Goal: Entertainment & Leisure: Consume media (video, audio)

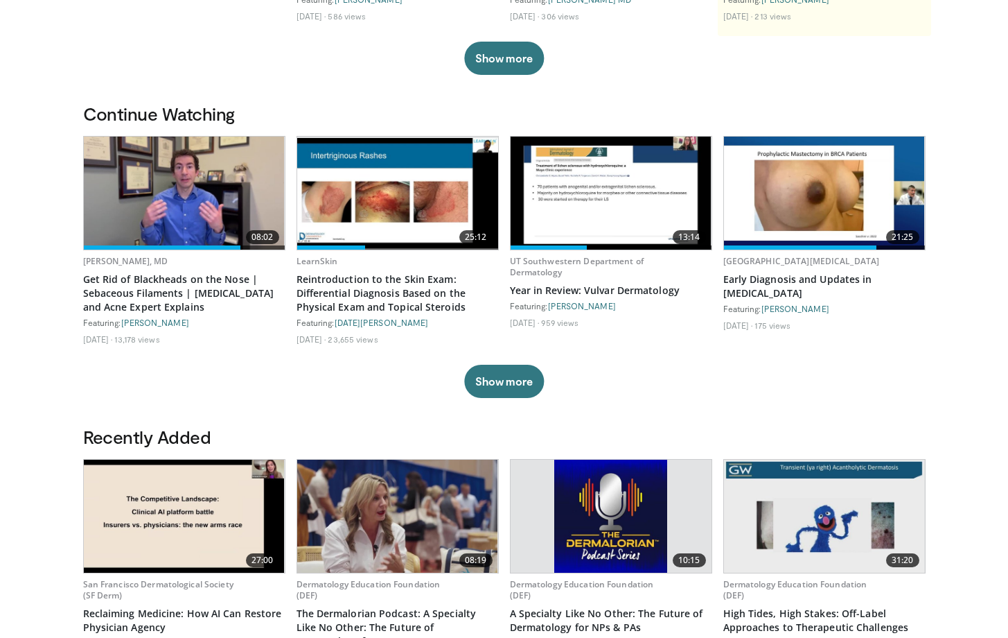
scroll to position [317, 0]
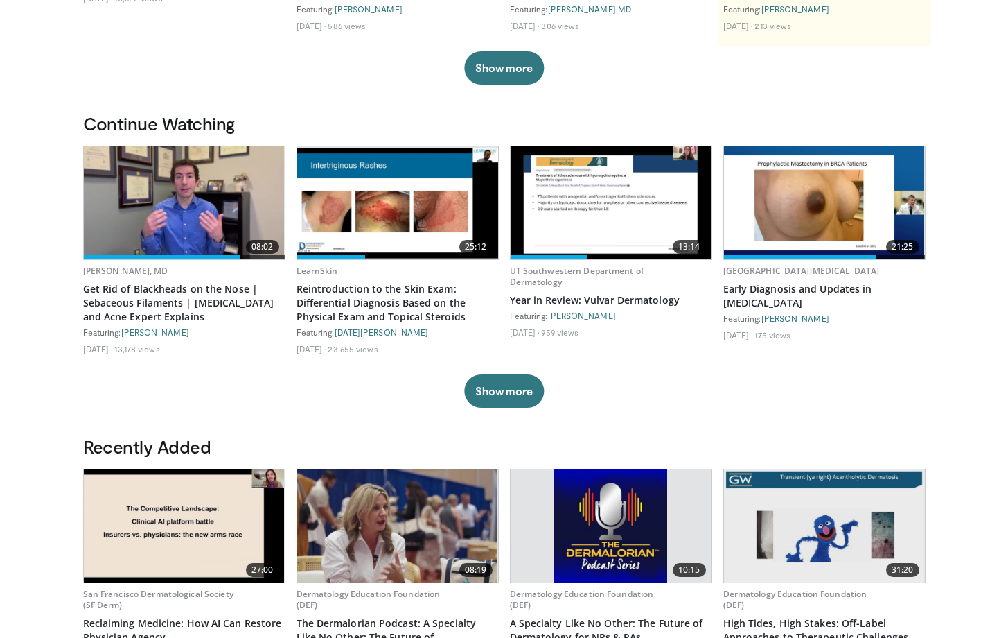
click at [762, 231] on img at bounding box center [824, 202] width 201 height 113
click at [766, 299] on link "Early Diagnosis and Updates in [MEDICAL_DATA]" at bounding box center [824, 296] width 202 height 28
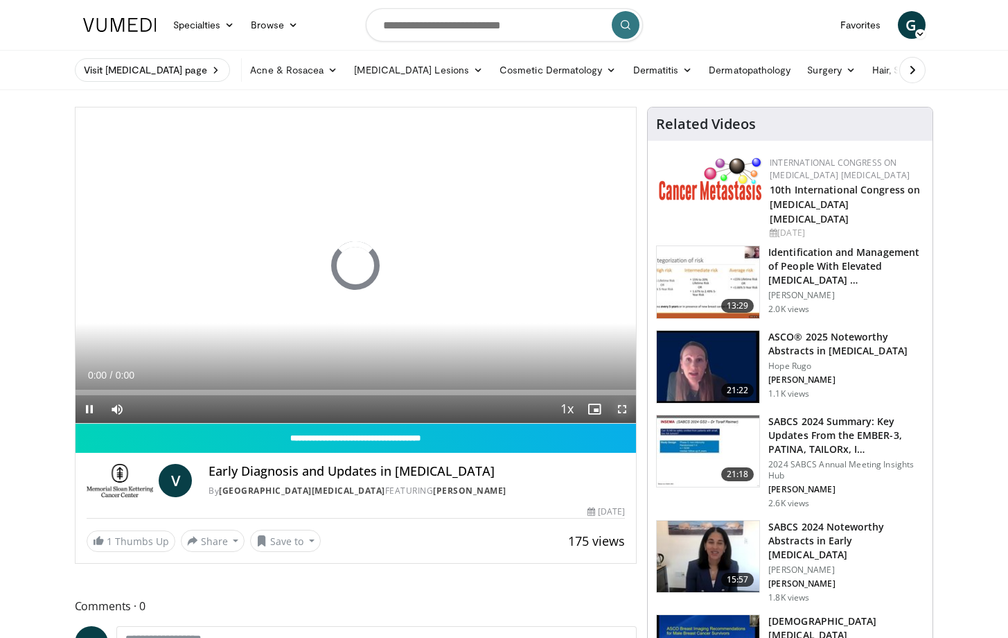
click at [622, 411] on span "Video Player" at bounding box center [622, 409] width 28 height 28
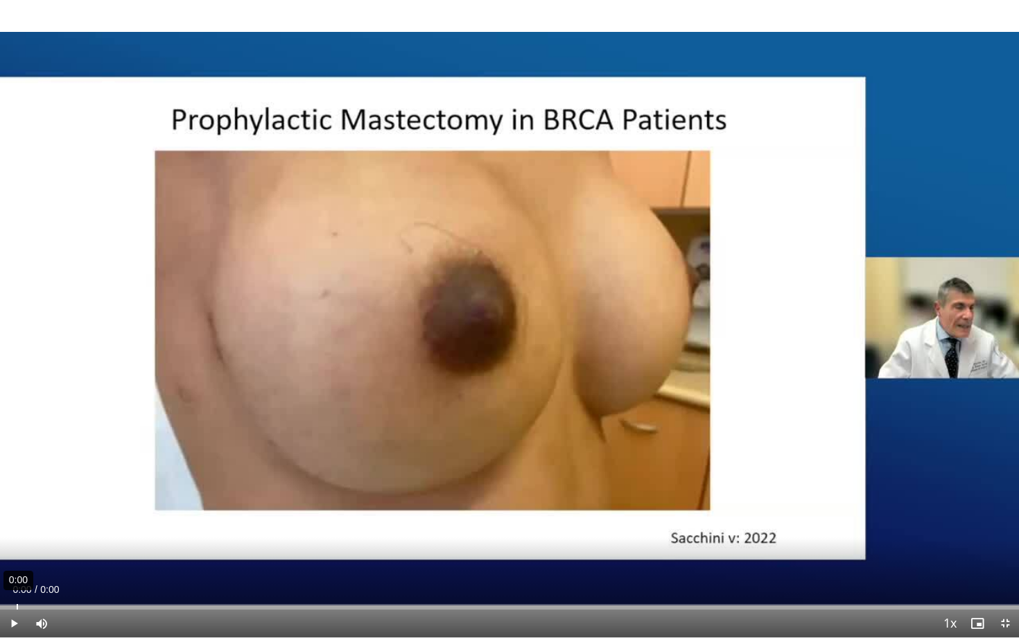
drag, startPoint x: 7, startPoint y: 603, endPoint x: 17, endPoint y: 603, distance: 9.7
click at [17, 604] on div "0:00" at bounding box center [17, 607] width 1 height 6
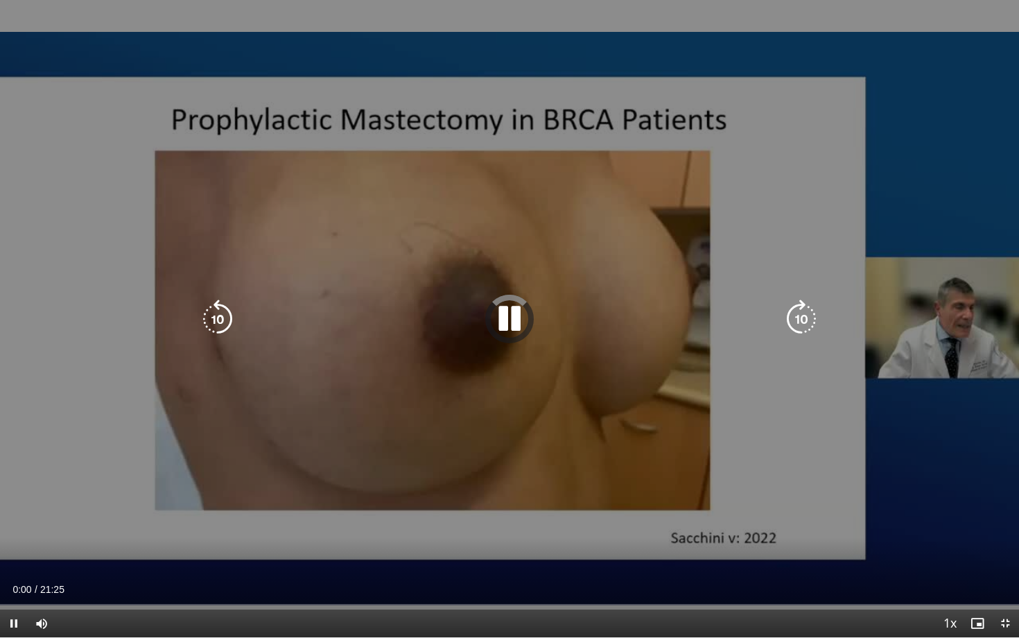
click at [16, 497] on div "10 seconds Tap to unmute" at bounding box center [509, 318] width 1019 height 637
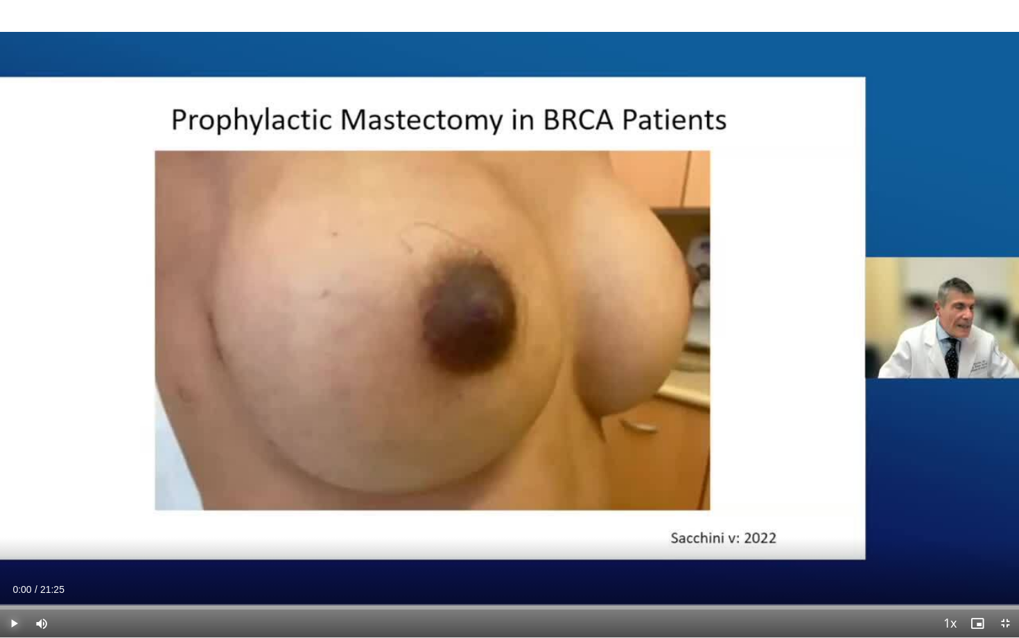
click at [15, 620] on span "Video Player" at bounding box center [14, 623] width 28 height 28
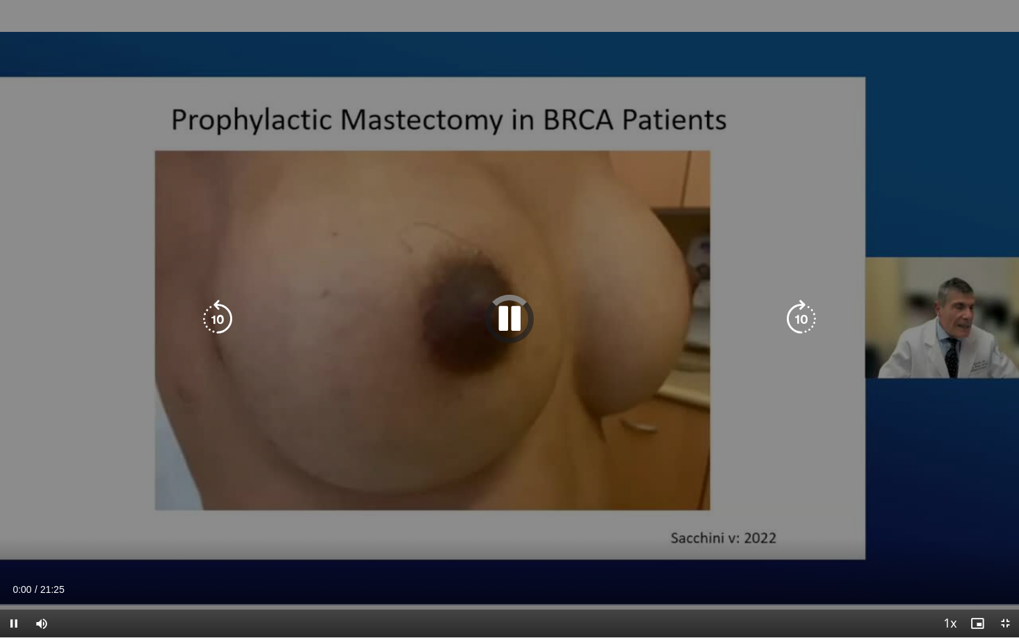
click at [67, 363] on div "10 seconds Tap to unmute" at bounding box center [509, 318] width 1019 height 637
click at [507, 317] on icon "Video Player" at bounding box center [509, 318] width 39 height 39
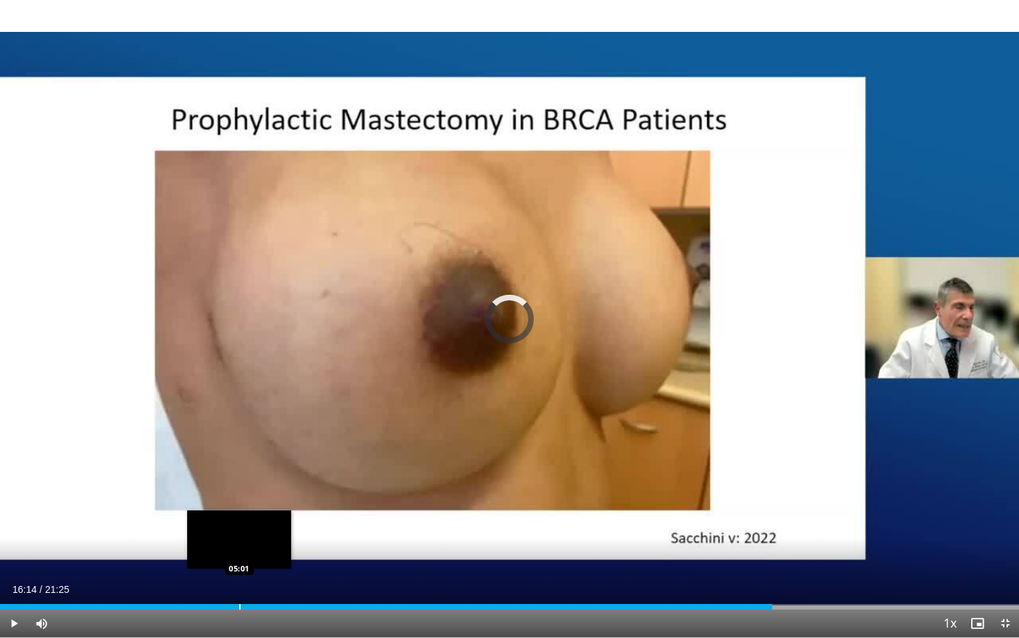
drag, startPoint x: 774, startPoint y: 606, endPoint x: 187, endPoint y: 600, distance: 587.0
click at [187, 600] on div "Loaded : 0.00% 05:36 05:01" at bounding box center [509, 602] width 1019 height 13
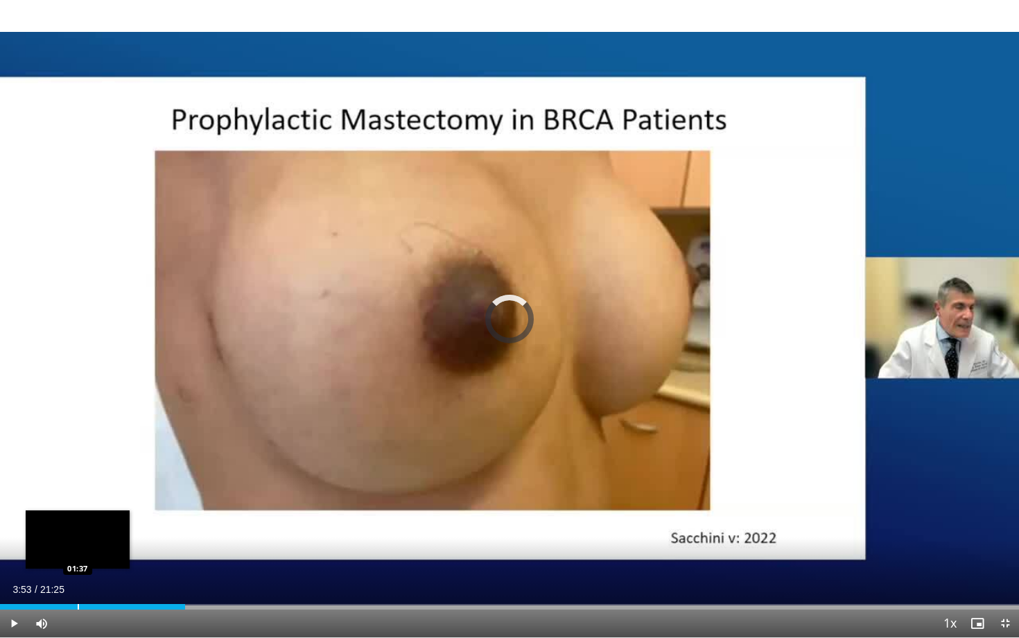
drag, startPoint x: 184, startPoint y: 602, endPoint x: 60, endPoint y: 602, distance: 124.7
click at [60, 602] on div "Loaded : 0.00% 01:42 01:37" at bounding box center [509, 602] width 1019 height 13
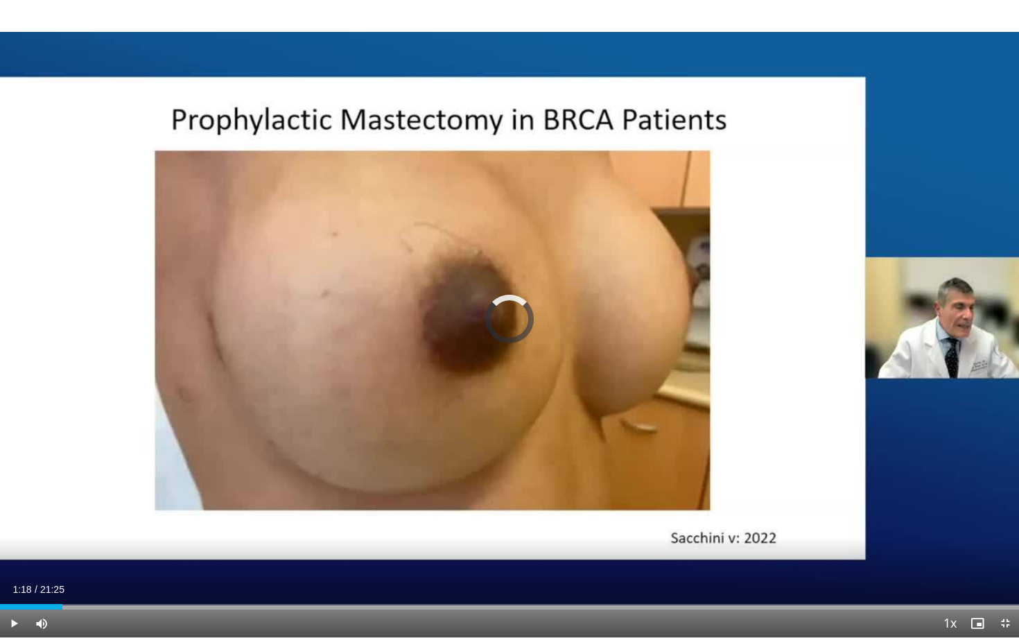
drag, startPoint x: 62, startPoint y: 603, endPoint x: 313, endPoint y: 590, distance: 251.2
click at [313, 609] on div "Current Time 1:18 / Duration 21:25 Play Skip Backward Skip Forward Mute Loaded …" at bounding box center [509, 623] width 1019 height 28
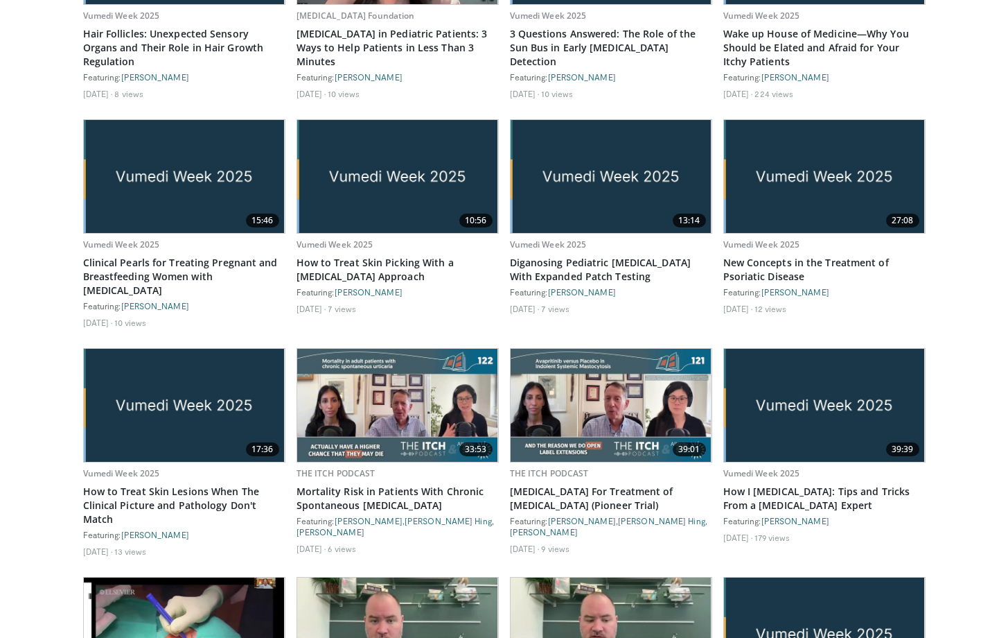
scroll to position [1850, 0]
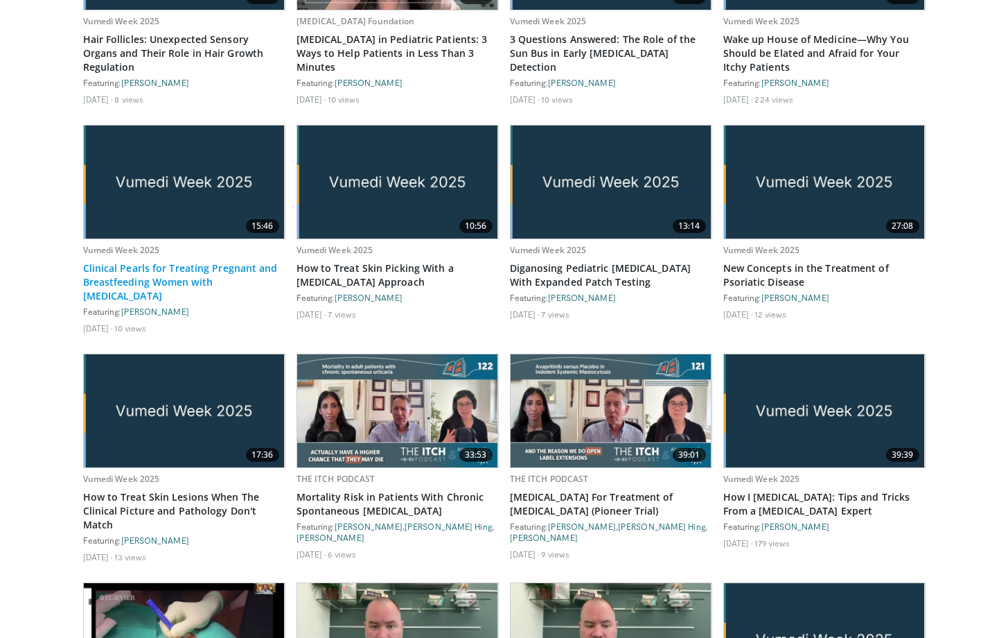
click at [184, 261] on link "Clinical Pearls for Treating Pregnant and Breastfeeding Women with Eczema" at bounding box center [184, 282] width 202 height 42
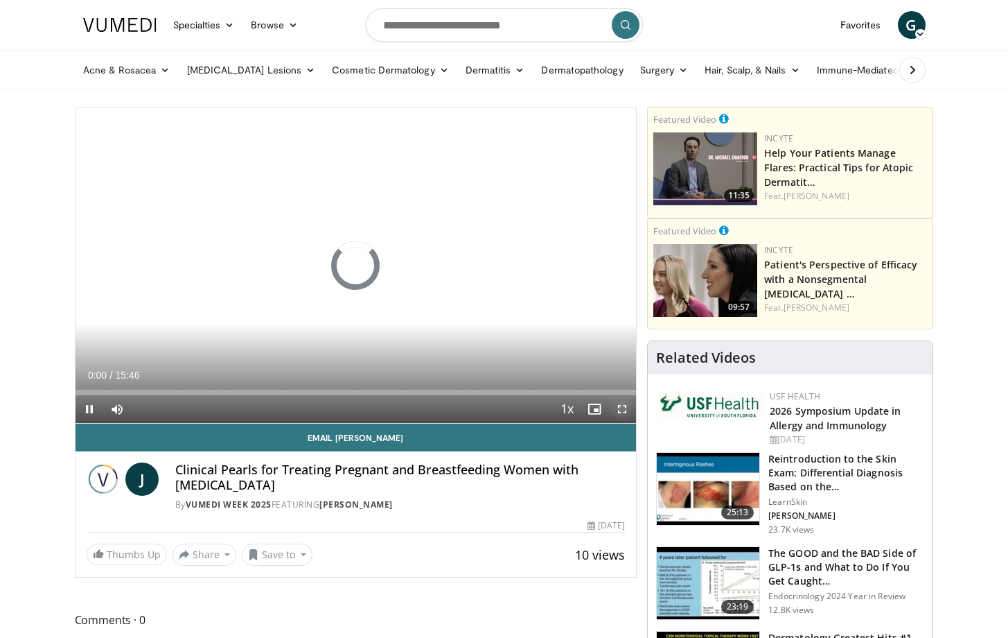
click at [622, 410] on span "Video Player" at bounding box center [622, 409] width 28 height 28
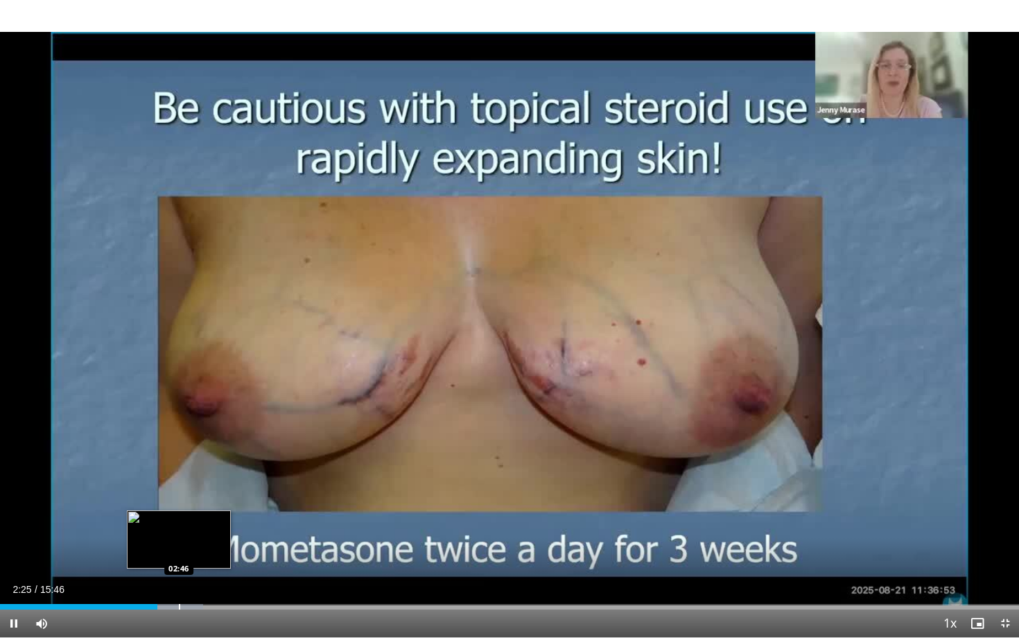
click at [179, 604] on div "Progress Bar" at bounding box center [179, 607] width 1 height 6
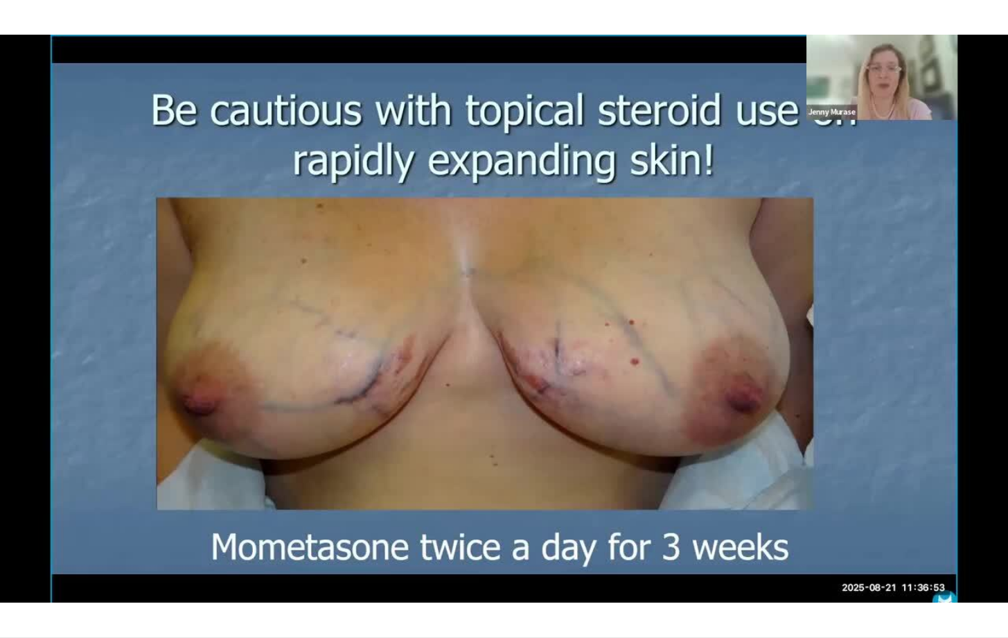
scroll to position [72, 0]
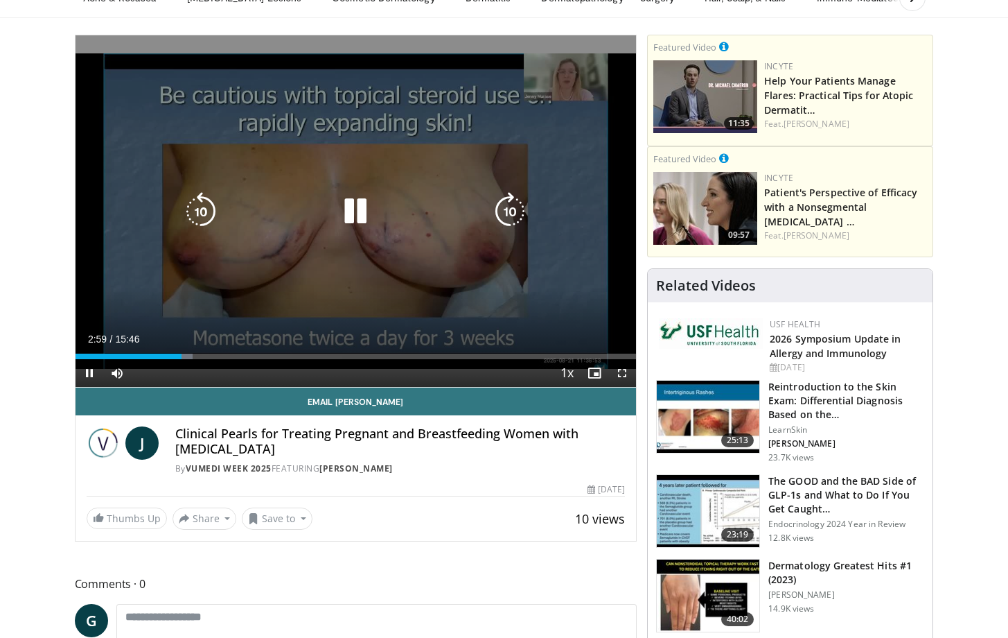
click at [349, 212] on icon "Video Player" at bounding box center [355, 211] width 39 height 39
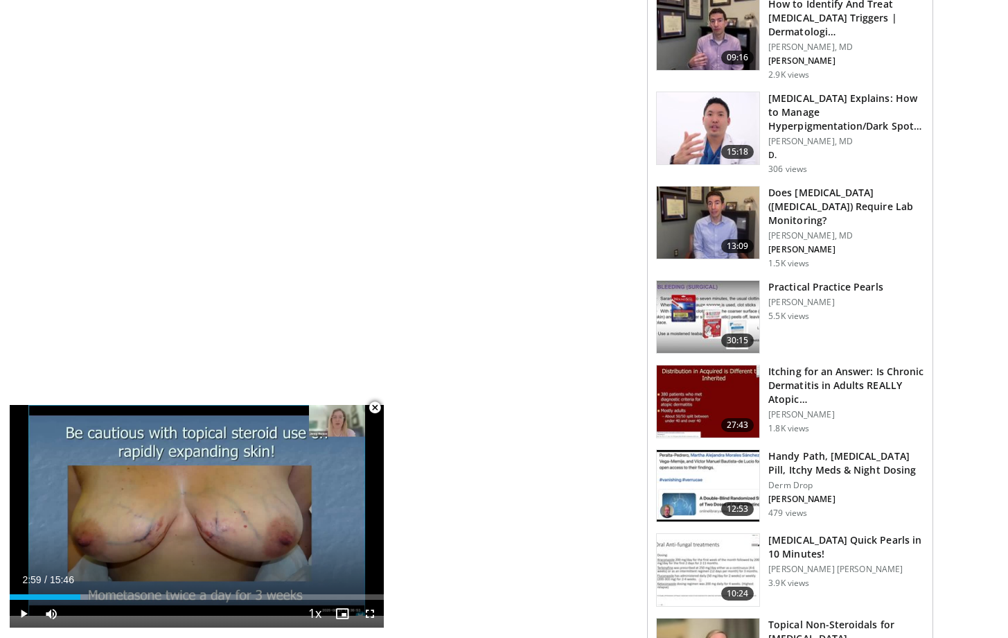
scroll to position [974, 0]
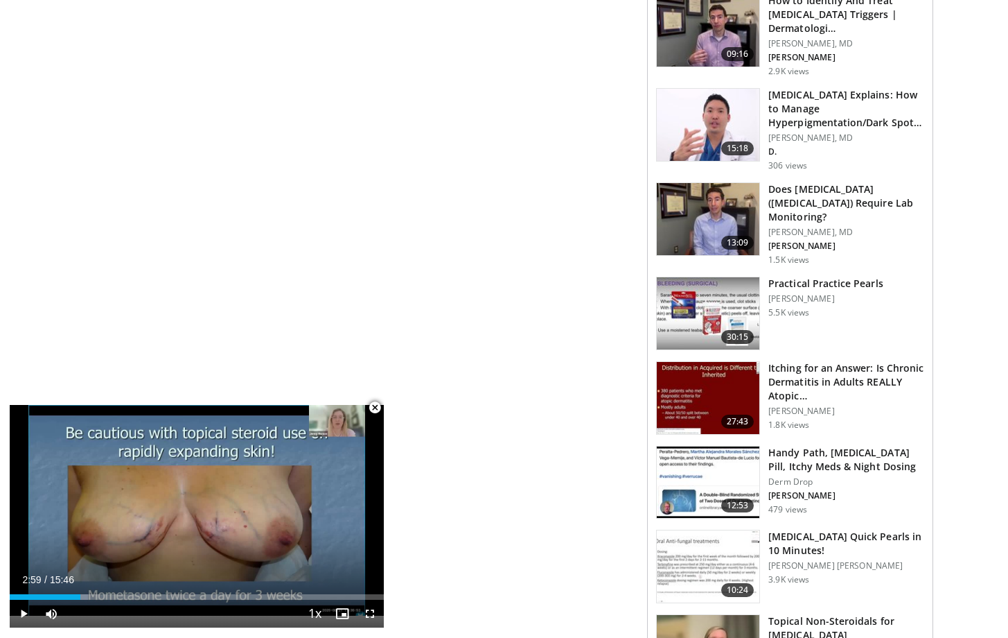
click at [723, 285] on img at bounding box center [708, 313] width 103 height 72
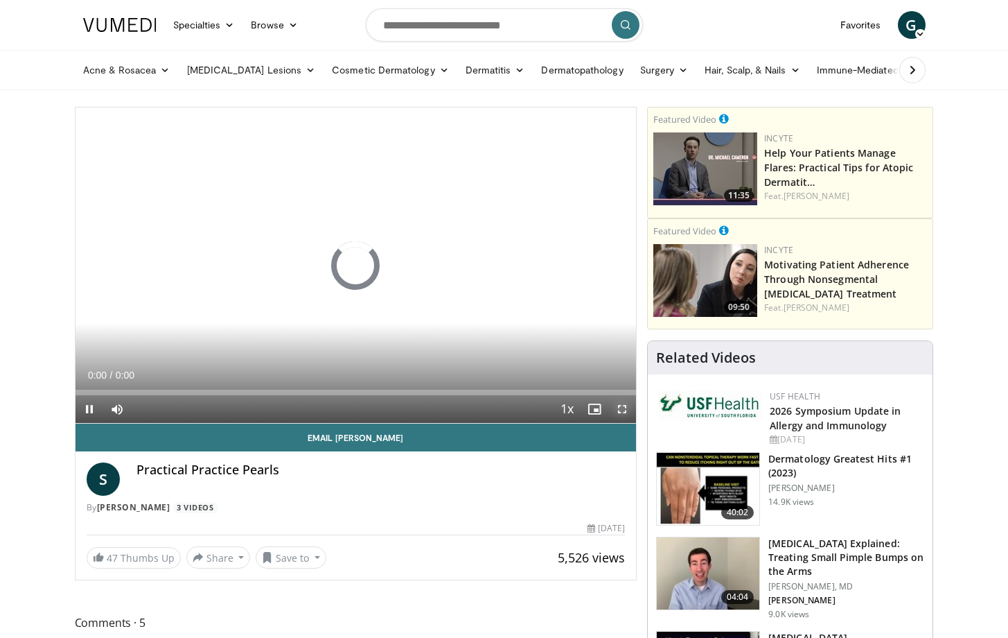
click at [624, 406] on span "Video Player" at bounding box center [622, 409] width 28 height 28
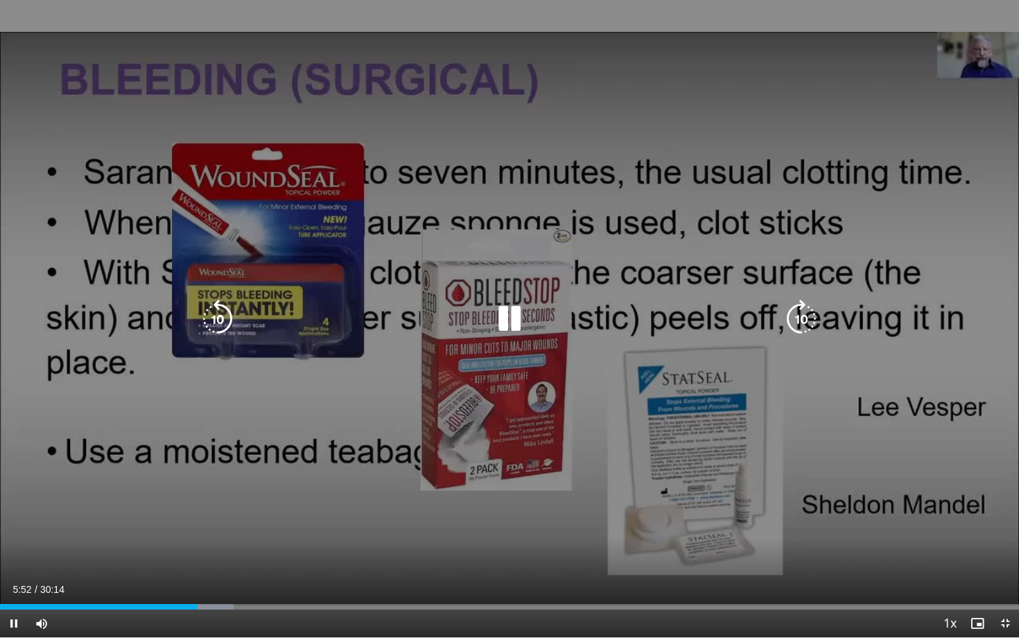
click at [507, 319] on icon "Video Player" at bounding box center [509, 318] width 39 height 39
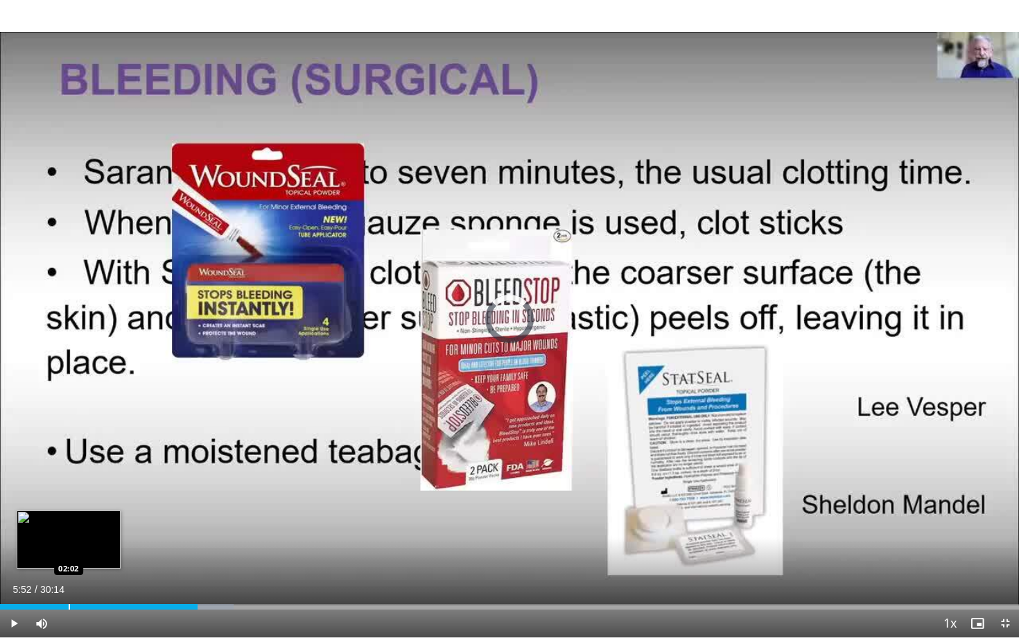
click at [69, 605] on div "Progress Bar" at bounding box center [69, 607] width 1 height 6
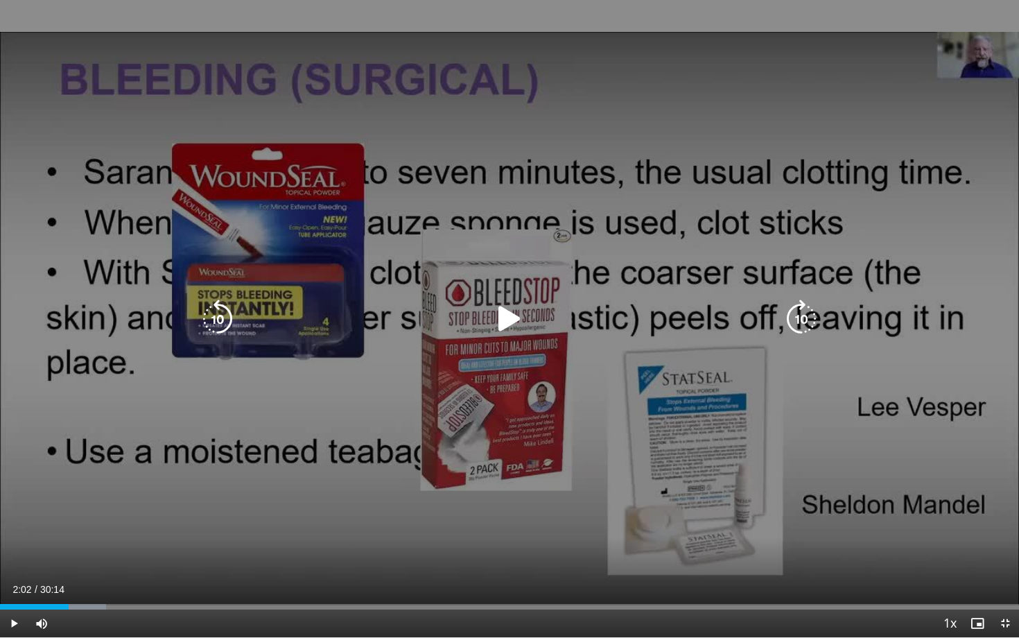
click at [392, 360] on div "10 seconds Tap to unmute" at bounding box center [509, 318] width 1019 height 637
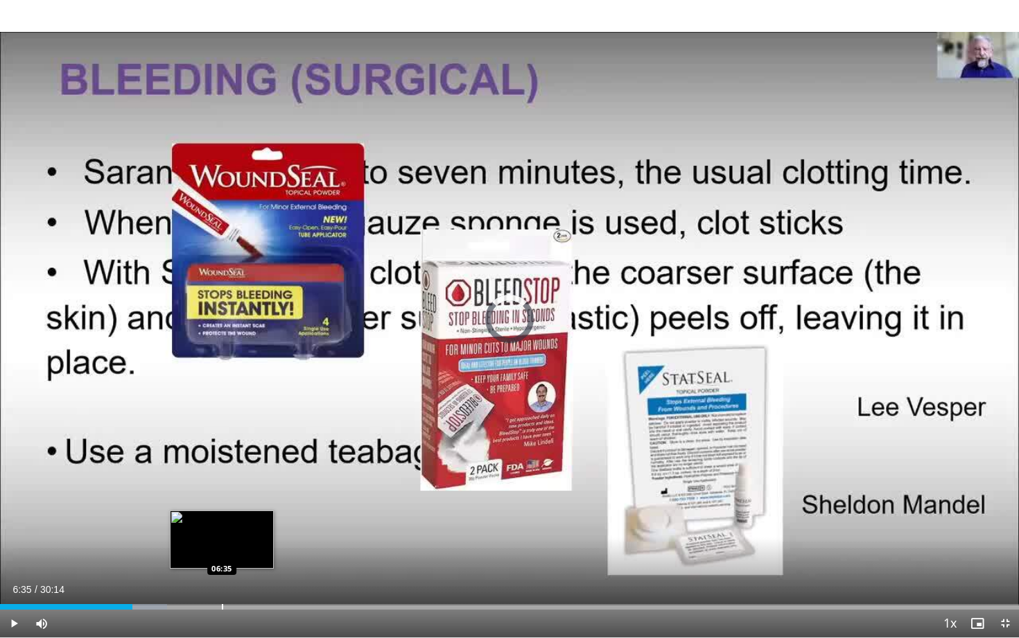
click at [222, 604] on div "Progress Bar" at bounding box center [222, 607] width 1 height 6
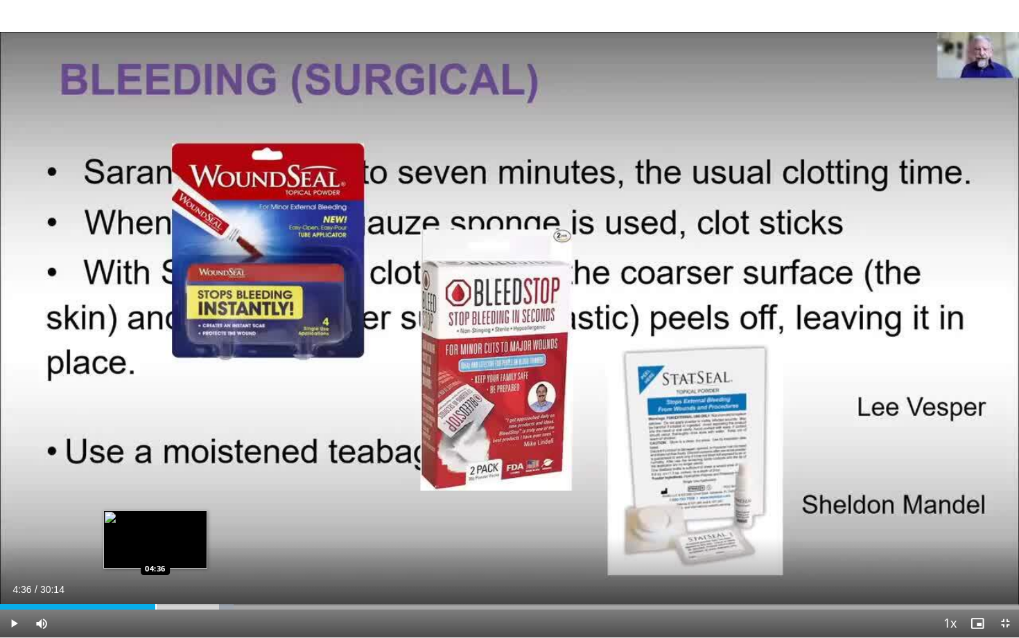
click at [155, 603] on div "Loaded : 22.95% 06:35 04:36" at bounding box center [509, 602] width 1019 height 13
click at [183, 596] on div "Loaded : 18.74% 04:37 05:27" at bounding box center [509, 602] width 1019 height 13
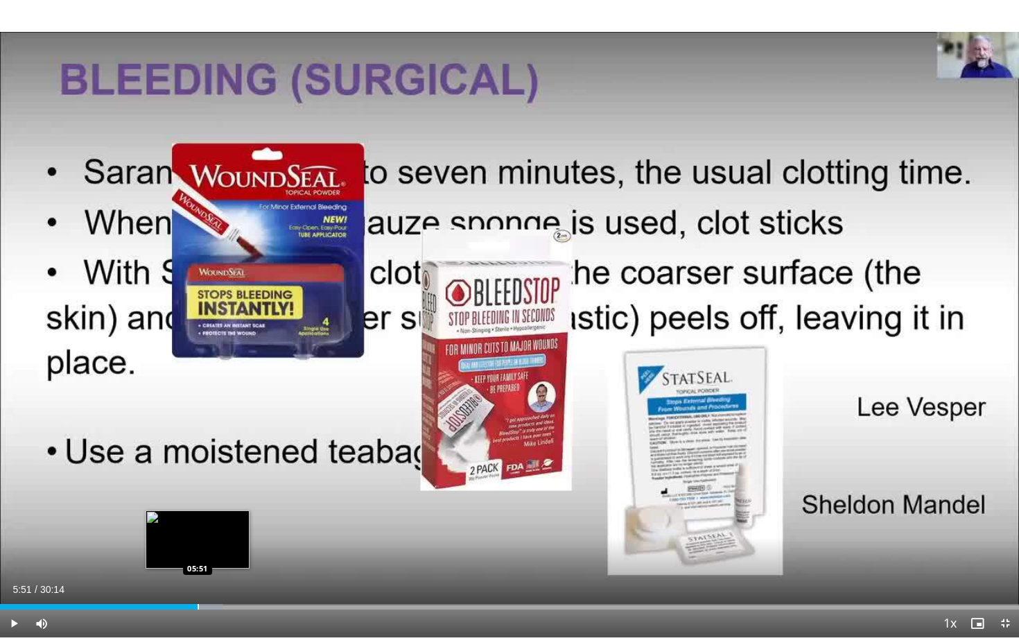
click at [198, 604] on div "Progress Bar" at bounding box center [198, 607] width 1 height 6
click at [219, 604] on div "Progress Bar" at bounding box center [219, 607] width 1 height 6
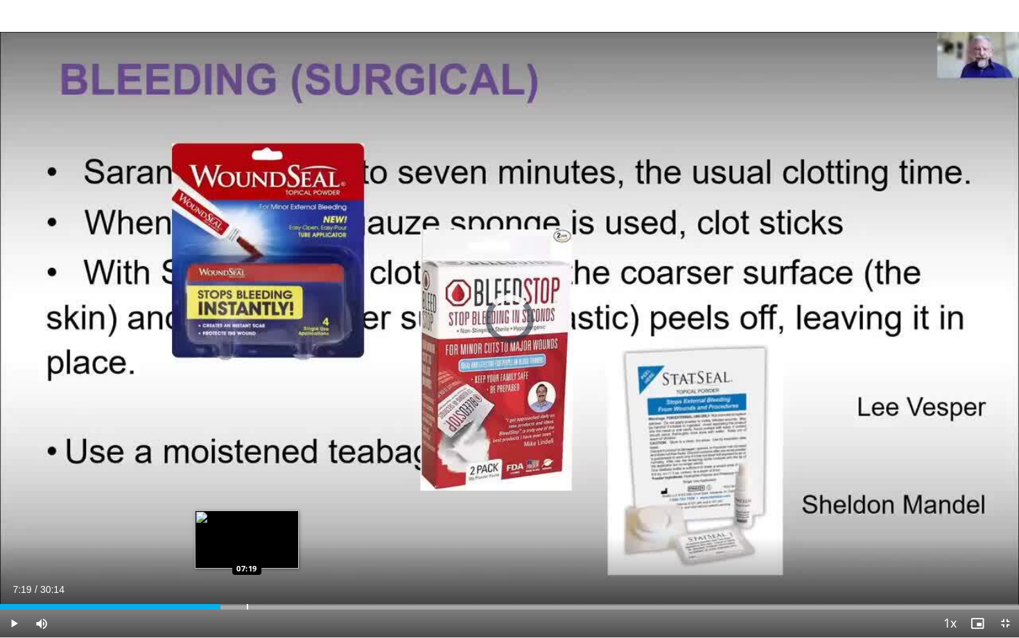
click at [247, 604] on div "Progress Bar" at bounding box center [247, 607] width 1 height 6
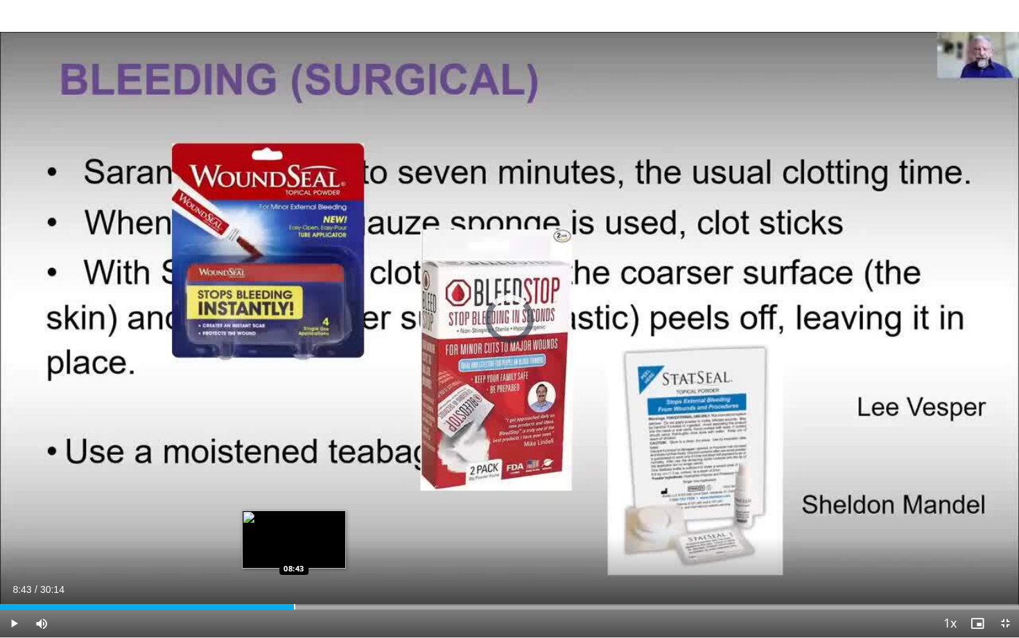
click at [294, 599] on div "Loaded : 0.00% 08:43 08:43" at bounding box center [509, 602] width 1019 height 13
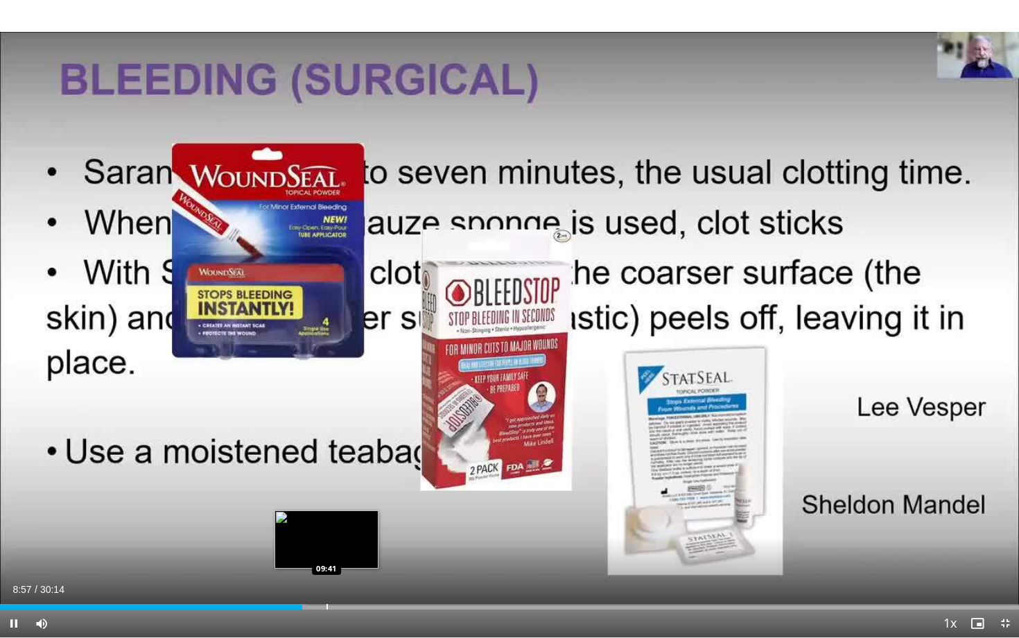
click at [326, 604] on div "Progress Bar" at bounding box center [326, 607] width 1 height 6
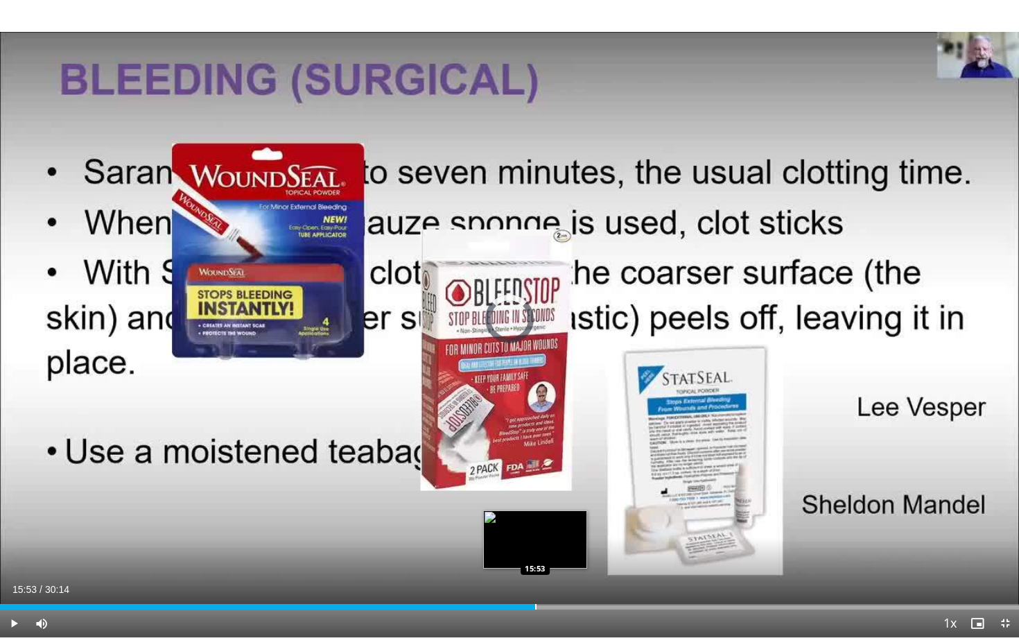
click at [534, 601] on div "Loaded : 37.17% 15:53 15:53" at bounding box center [509, 602] width 1019 height 13
